Goal: Transaction & Acquisition: Purchase product/service

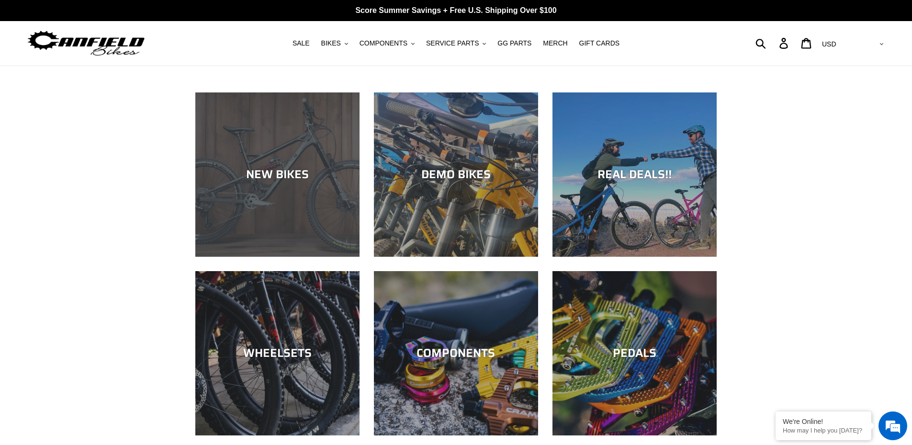
click at [314, 256] on div "NEW BIKES" at bounding box center [277, 256] width 164 height 0
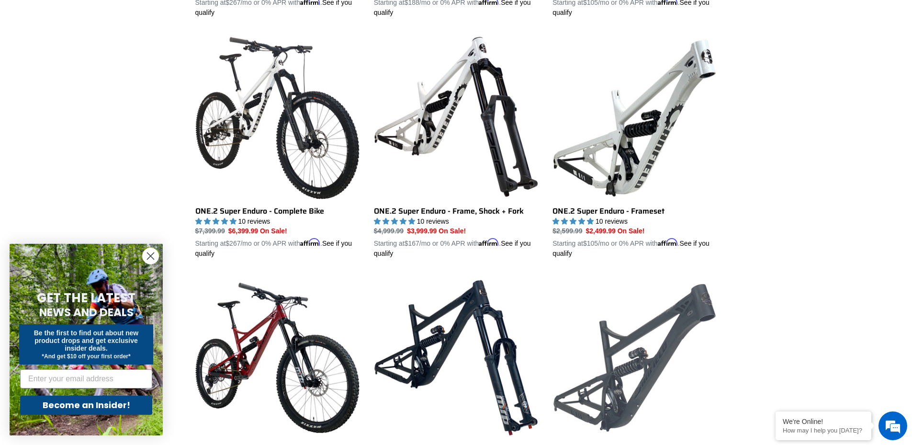
scroll to position [725, 0]
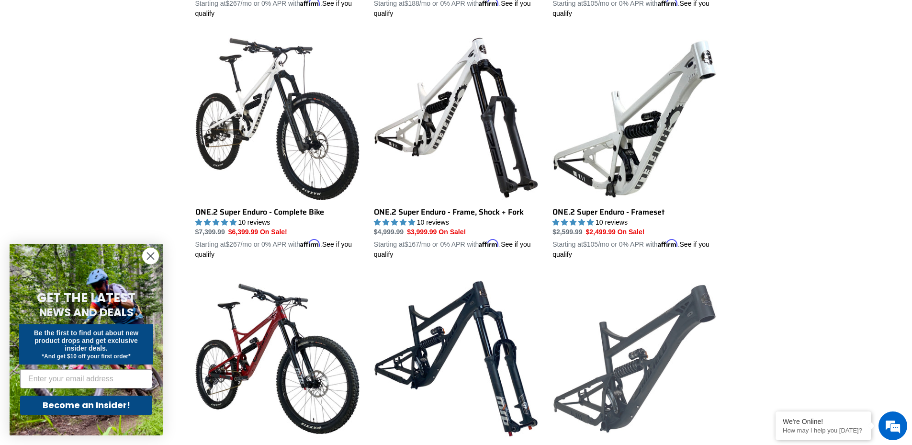
click at [676, 306] on link "BALANCE - Frameset" at bounding box center [634, 388] width 164 height 224
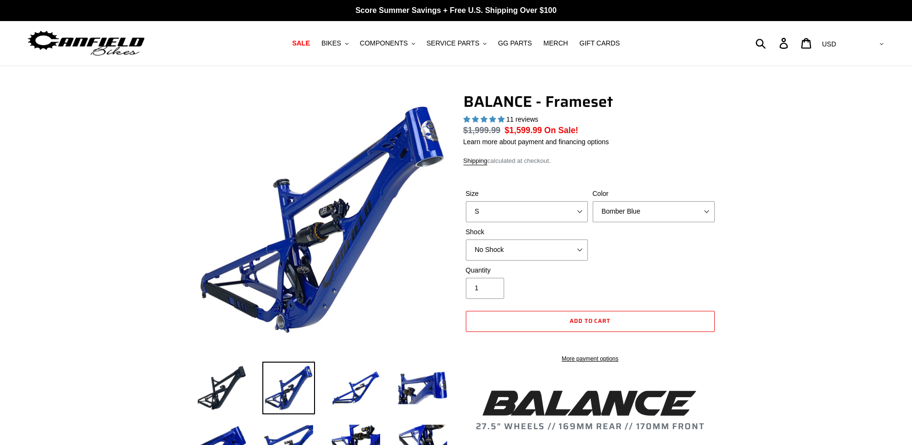
select select "highest-rating"
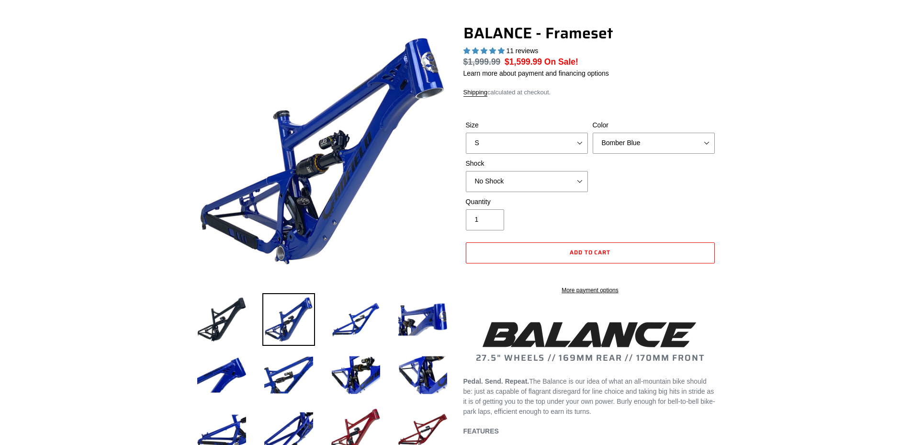
scroll to position [68, 0]
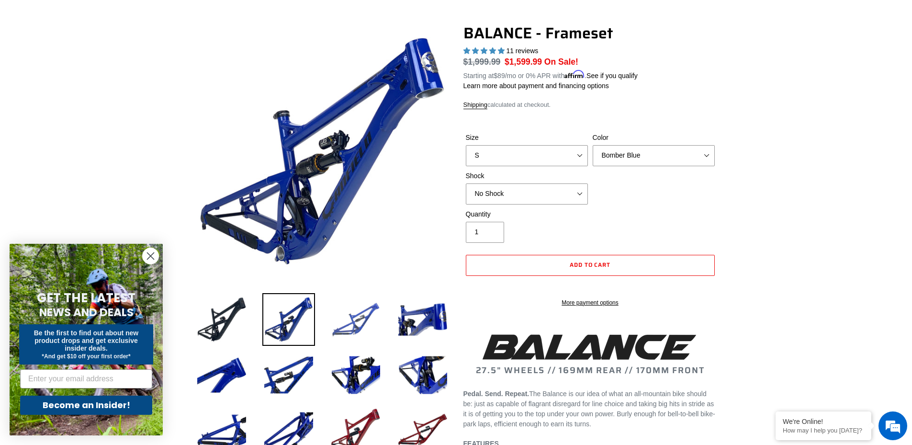
click at [359, 337] on img at bounding box center [355, 319] width 53 height 53
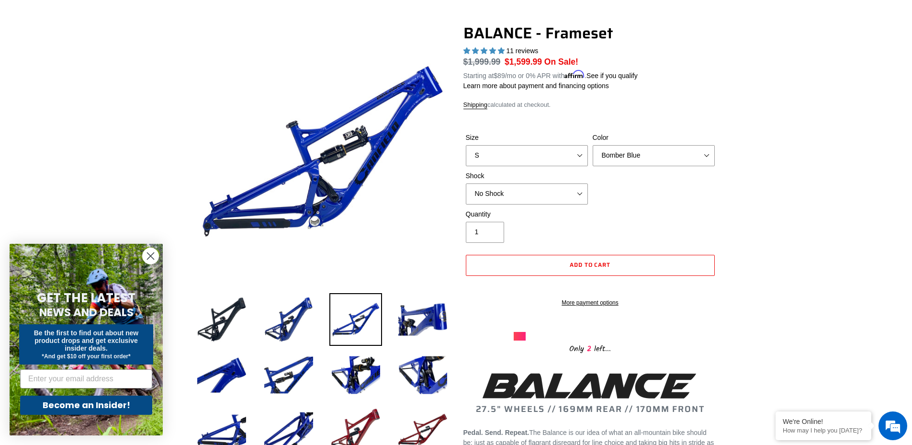
click at [334, 325] on img at bounding box center [355, 319] width 53 height 53
click at [408, 321] on img at bounding box center [422, 319] width 53 height 53
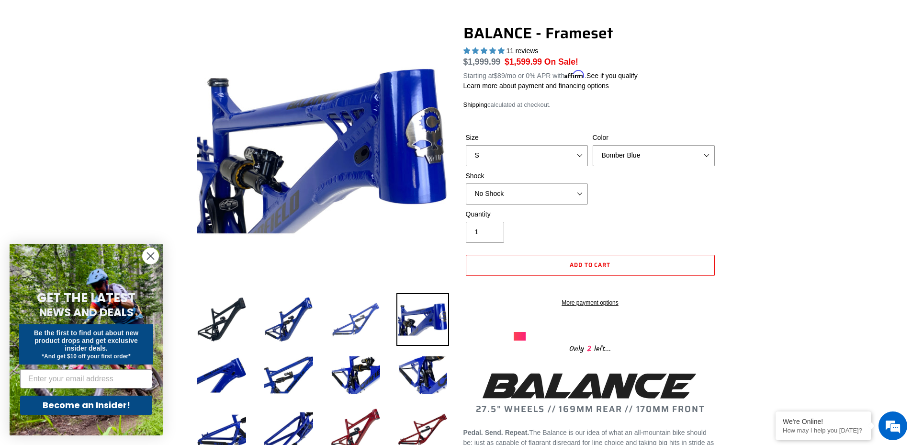
click at [352, 324] on img at bounding box center [355, 319] width 53 height 53
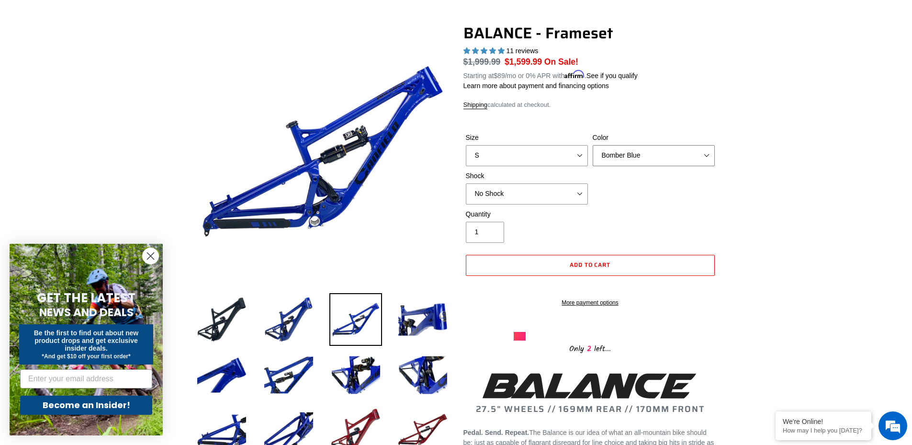
click at [633, 153] on select "Bomber Blue Goat's Blood Stealth Black" at bounding box center [653, 155] width 122 height 21
click at [592, 145] on select "Bomber Blue Goat's Blood Stealth Black" at bounding box center [653, 155] width 122 height 21
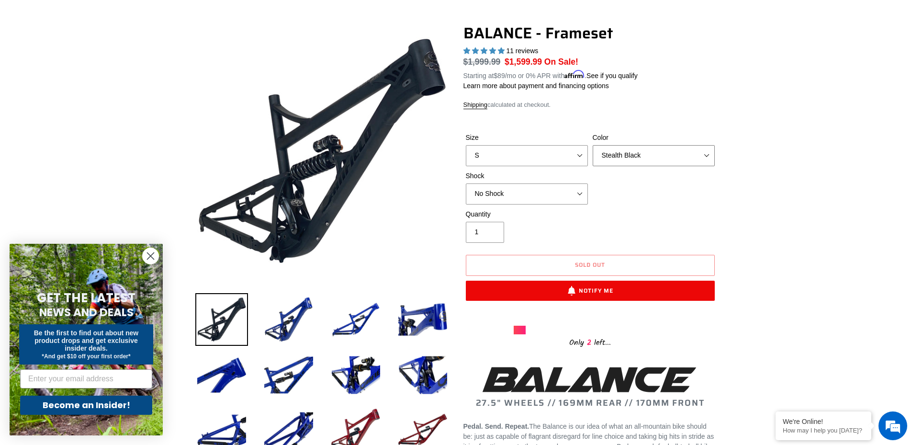
click at [651, 159] on select "Bomber Blue Goat's Blood Stealth Black" at bounding box center [653, 155] width 122 height 21
click at [592, 145] on select "Bomber Blue Goat's Blood Stealth Black" at bounding box center [653, 155] width 122 height 21
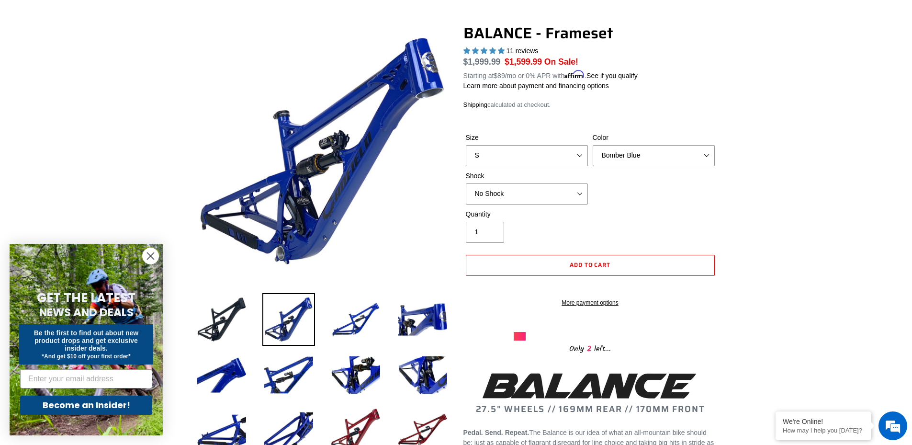
click at [644, 165] on div "Size S M L XL Color Bomber Blue Goat's Blood Stealth Black Shock No Shock" at bounding box center [590, 171] width 254 height 77
click at [644, 158] on select "Bomber Blue Goat's Blood Stealth Black" at bounding box center [653, 155] width 122 height 21
select select "Goat's Blood"
click at [592, 145] on select "Bomber Blue Goat's Blood Stealth Black" at bounding box center [653, 155] width 122 height 21
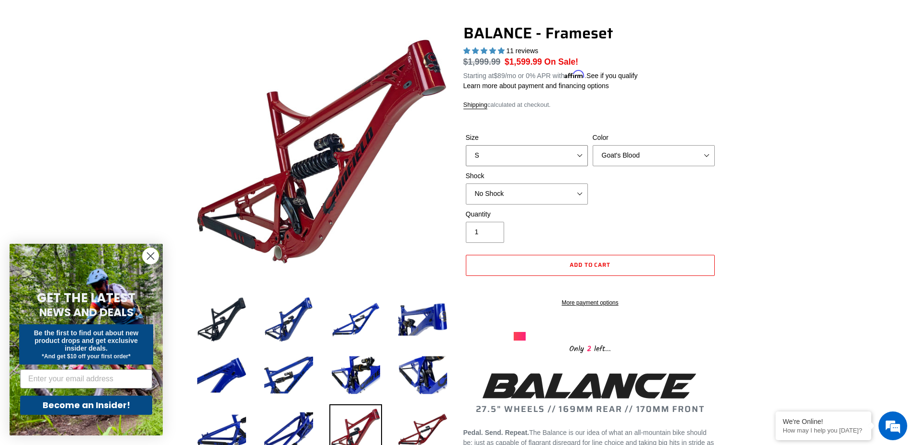
click at [519, 158] on select "S M L XL" at bounding box center [527, 155] width 122 height 21
select select "M"
click at [466, 145] on select "S M L XL" at bounding box center [527, 155] width 122 height 21
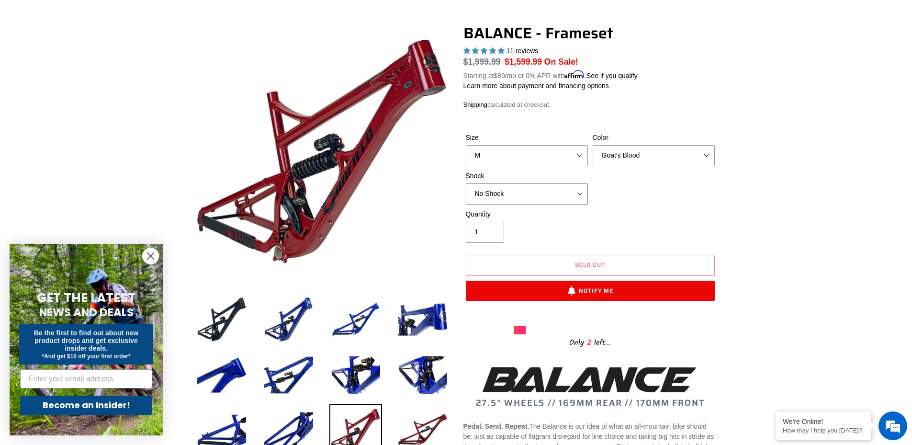
click at [518, 195] on select "No Shock Cane Creek Kitsuma Air Öhlins TTX2 Air EXT Storia V3-S" at bounding box center [527, 193] width 122 height 21
select select "Cane Creek Kitsuma Air"
click at [466, 183] on select "No Shock Cane Creek Kitsuma Air Öhlins TTX2 Air EXT Storia V3-S" at bounding box center [527, 193] width 122 height 21
click at [550, 171] on label "Shock" at bounding box center [527, 176] width 122 height 10
click at [550, 183] on select "No Shock Cane Creek Kitsuma Air Öhlins TTX2 Air EXT Storia V3-S" at bounding box center [527, 193] width 122 height 21
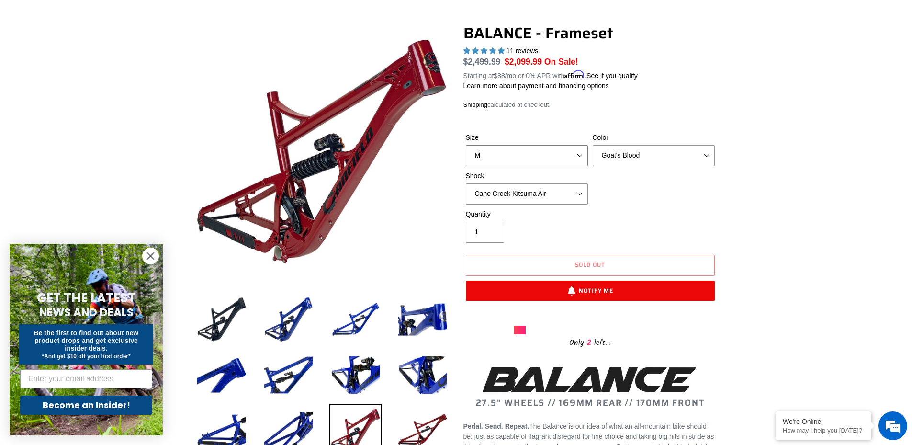
click at [557, 161] on select "S M L XL" at bounding box center [527, 155] width 122 height 21
click at [634, 154] on select "Bomber Blue Goat's Blood Stealth Black" at bounding box center [653, 155] width 122 height 21
click at [592, 145] on select "Bomber Blue Goat's Blood Stealth Black" at bounding box center [653, 155] width 122 height 21
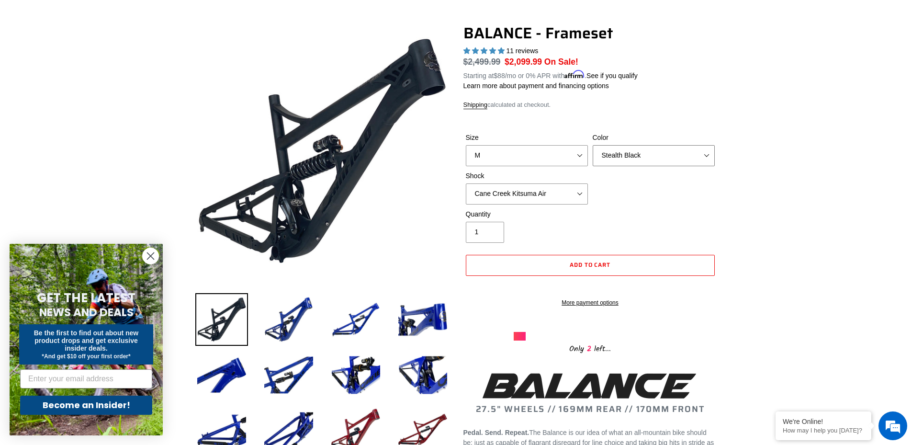
click at [651, 151] on select "Bomber Blue Goat's Blood Stealth Black" at bounding box center [653, 155] width 122 height 21
click at [592, 145] on select "Bomber Blue Goat's Blood Stealth Black" at bounding box center [653, 155] width 122 height 21
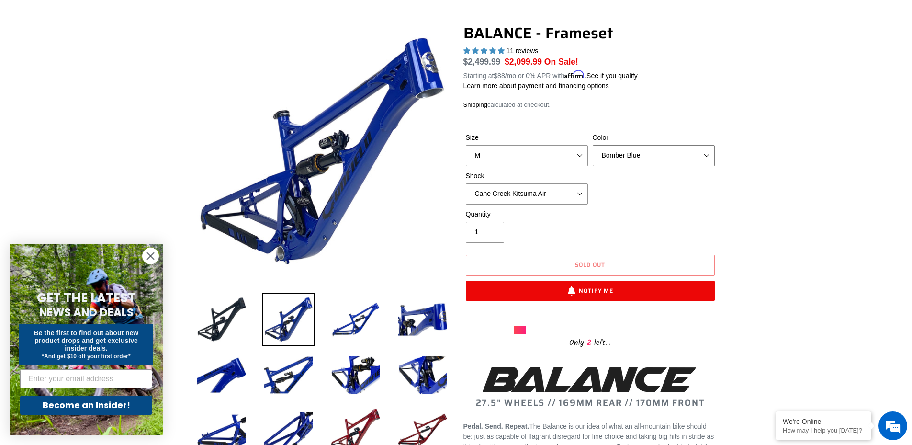
click at [666, 148] on select "Bomber Blue Goat's Blood Stealth Black" at bounding box center [653, 155] width 122 height 21
select select "Stealth Black"
click at [592, 145] on select "Bomber Blue Goat's Blood Stealth Black" at bounding box center [653, 155] width 122 height 21
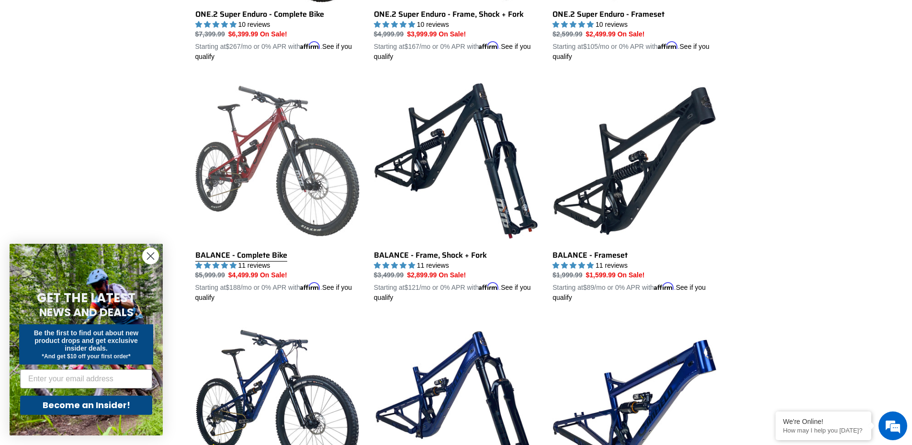
scroll to position [924, 0]
click at [354, 181] on link "BALANCE - Complete Bike" at bounding box center [277, 190] width 164 height 224
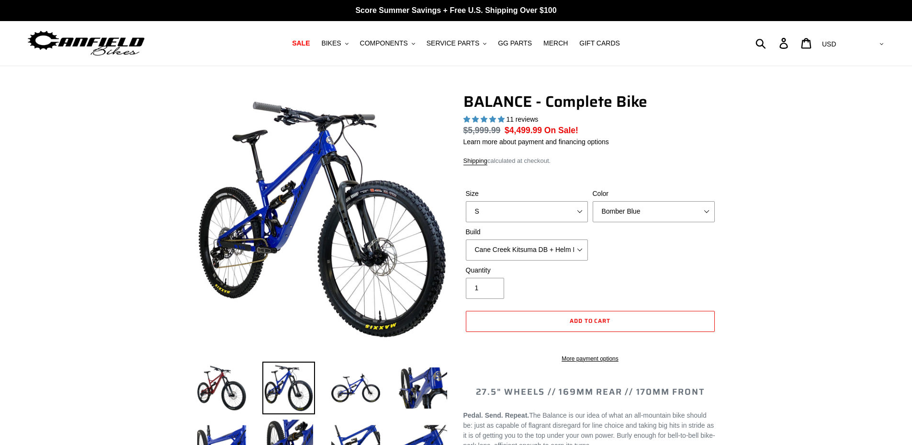
select select "highest-rating"
